Goal: Information Seeking & Learning: Learn about a topic

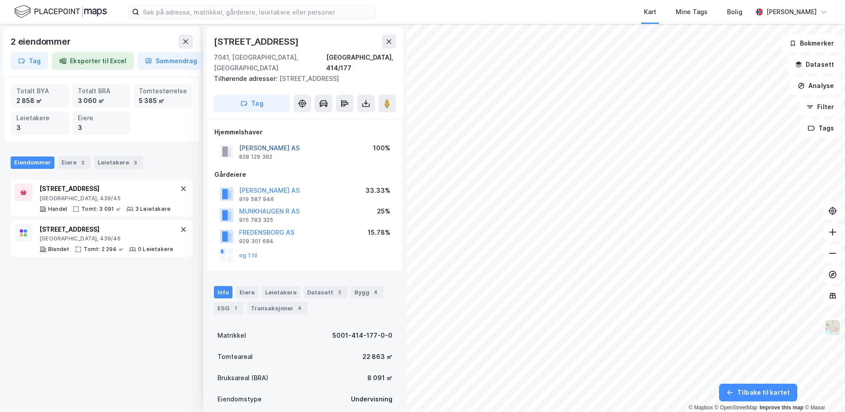
click at [0, 0] on button "[PERSON_NAME] AS" at bounding box center [0, 0] width 0 height 0
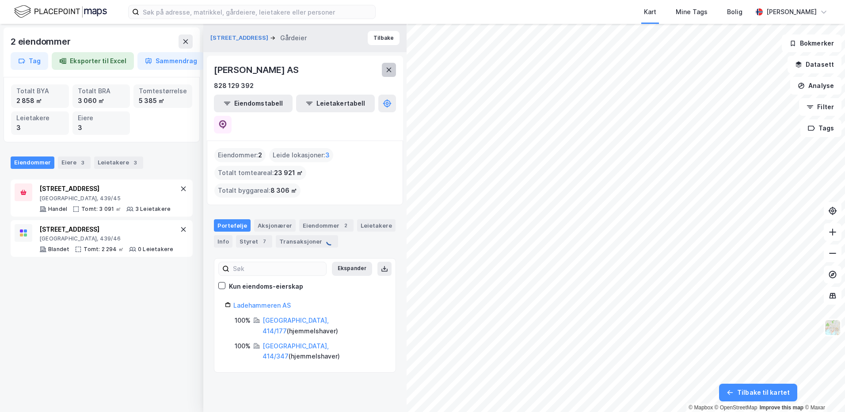
click at [389, 72] on icon at bounding box center [388, 69] width 7 height 7
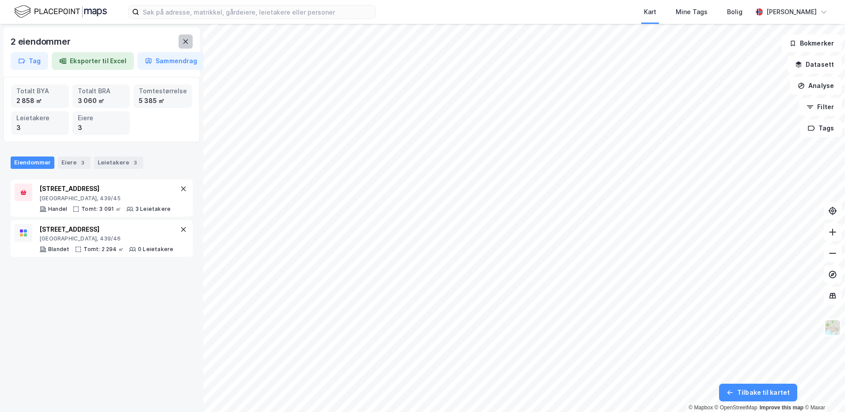
click at [179, 40] on button at bounding box center [186, 41] width 14 height 14
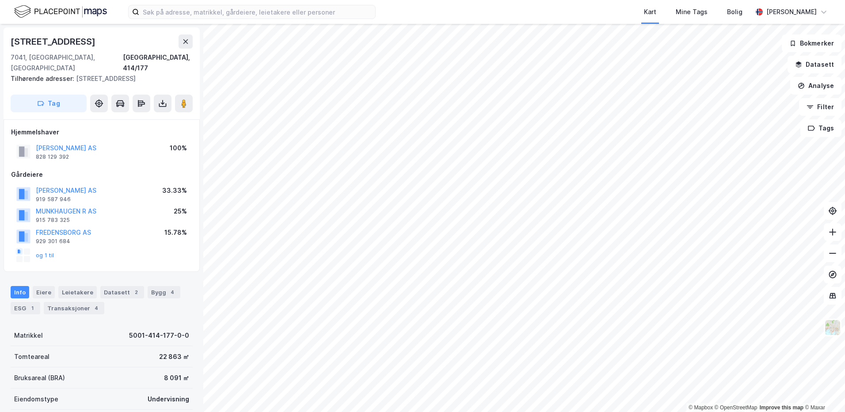
click at [80, 152] on div "[PERSON_NAME] AS" at bounding box center [66, 148] width 61 height 11
click at [0, 0] on button "[PERSON_NAME] AS" at bounding box center [0, 0] width 0 height 0
